Goal: Information Seeking & Learning: Understand process/instructions

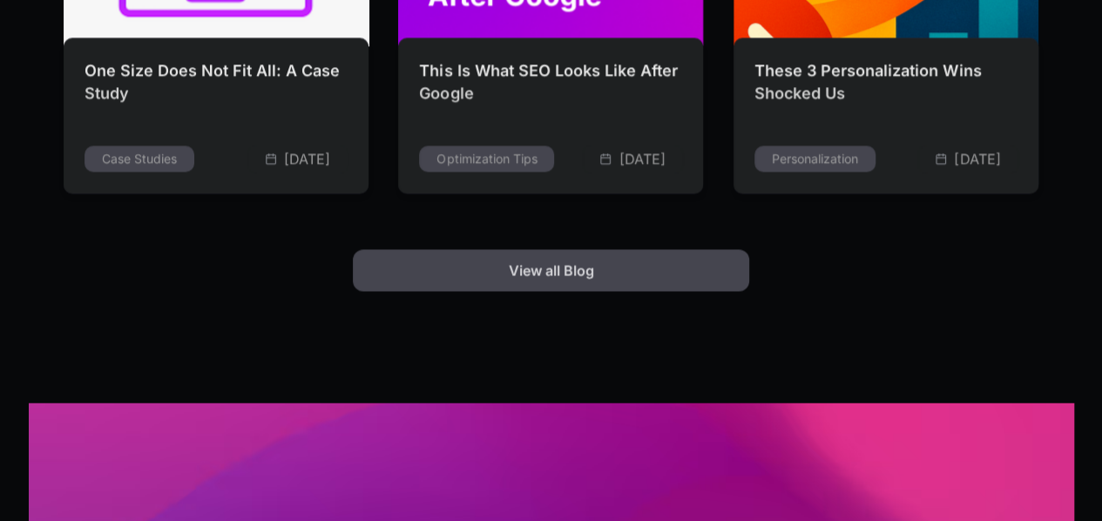
scroll to position [5064, 0]
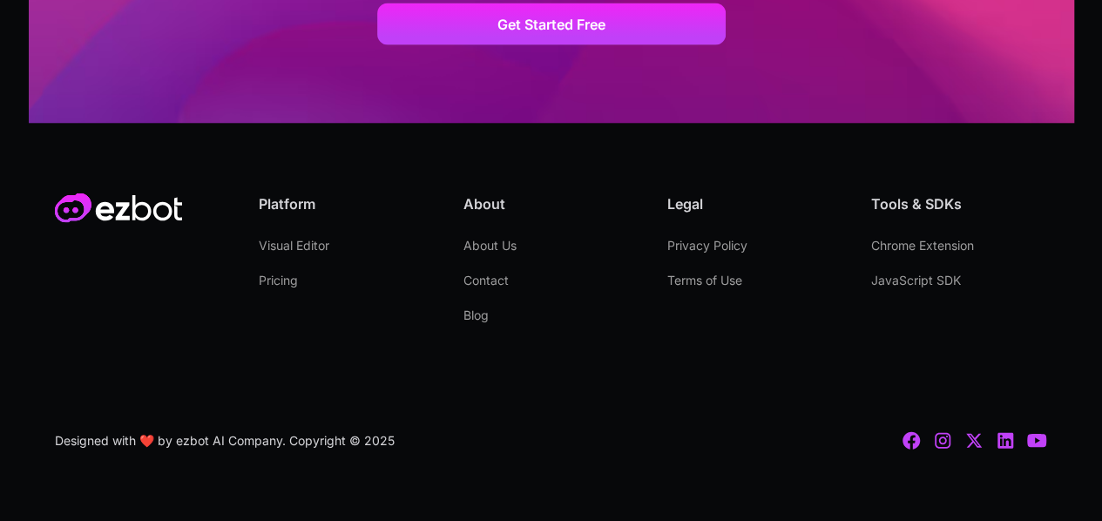
click at [711, 243] on link "Privacy Policy" at bounding box center [707, 245] width 80 height 35
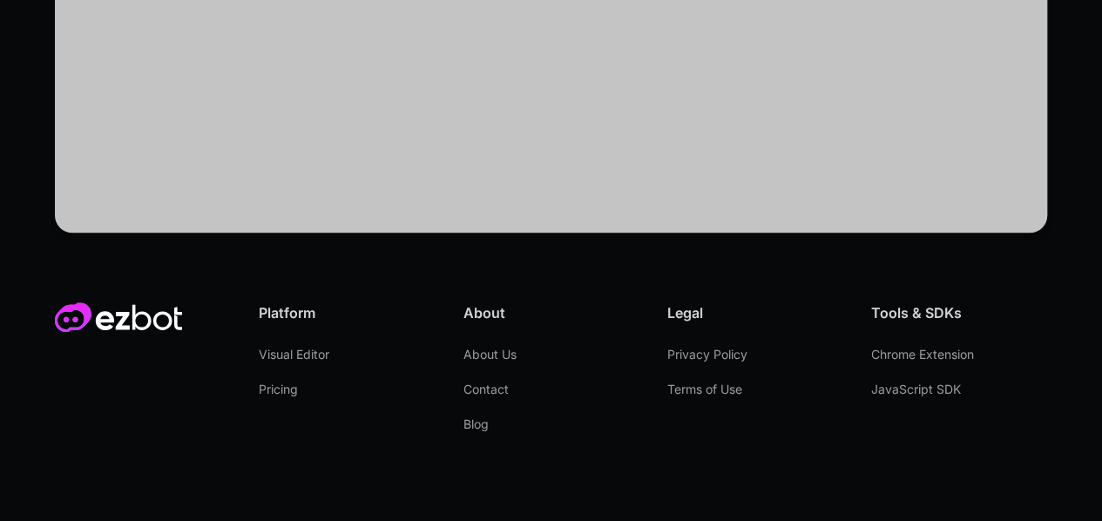
scroll to position [13931, 0]
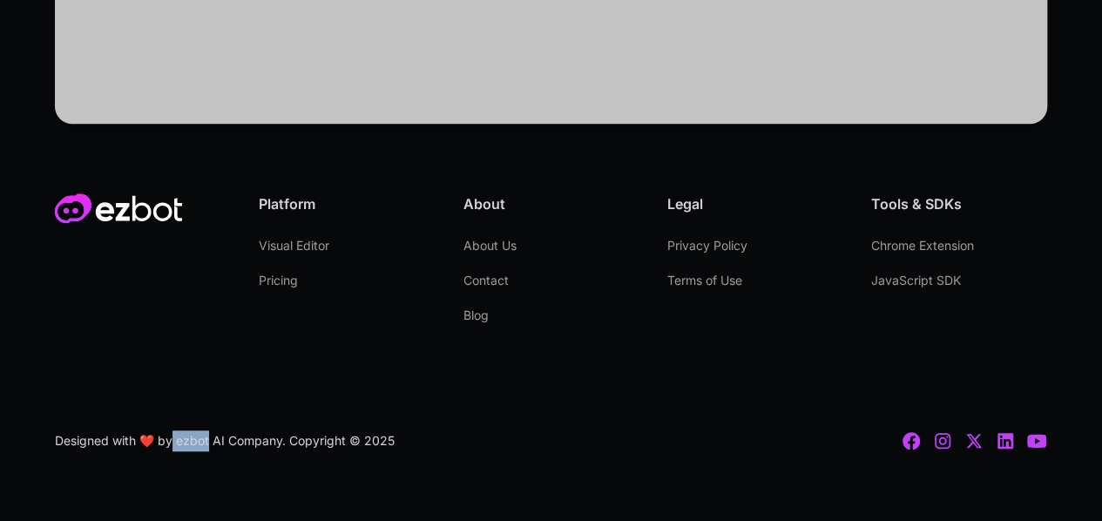
drag, startPoint x: 209, startPoint y: 441, endPoint x: 175, endPoint y: 444, distance: 34.2
click at [175, 444] on div "Designed with ❤️ by ezbot AI Company. Copyright © 2025" at bounding box center [225, 440] width 340 height 21
copy div "ezbot"
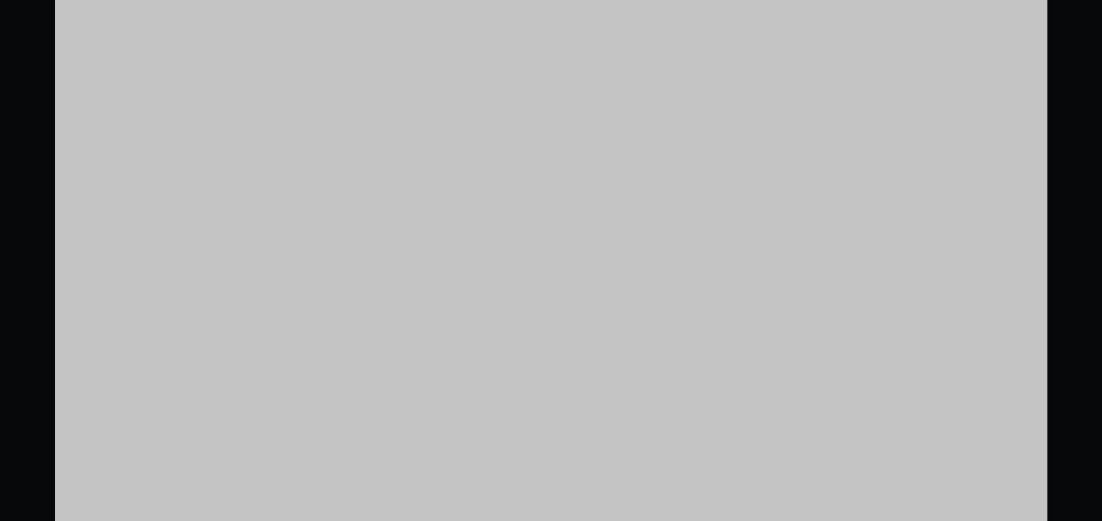
scroll to position [0, 0]
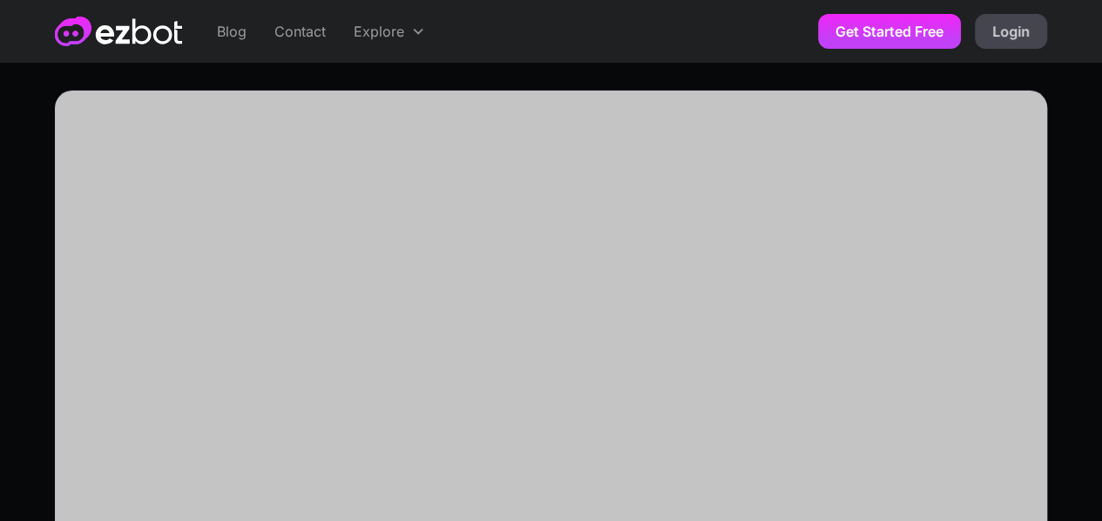
click at [129, 28] on img "home" at bounding box center [118, 32] width 127 height 30
